Goal: Check status: Check status

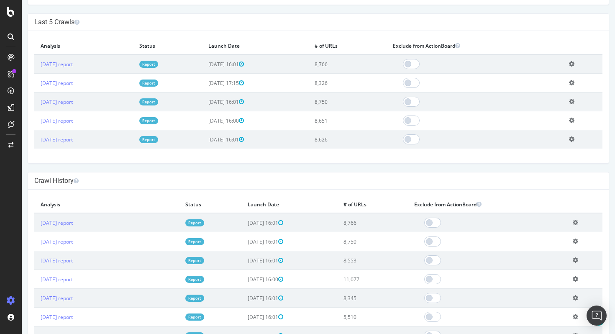
scroll to position [240, 0]
click at [73, 222] on link "[DATE] report" at bounding box center [57, 223] width 32 height 7
